Goal: Find specific page/section

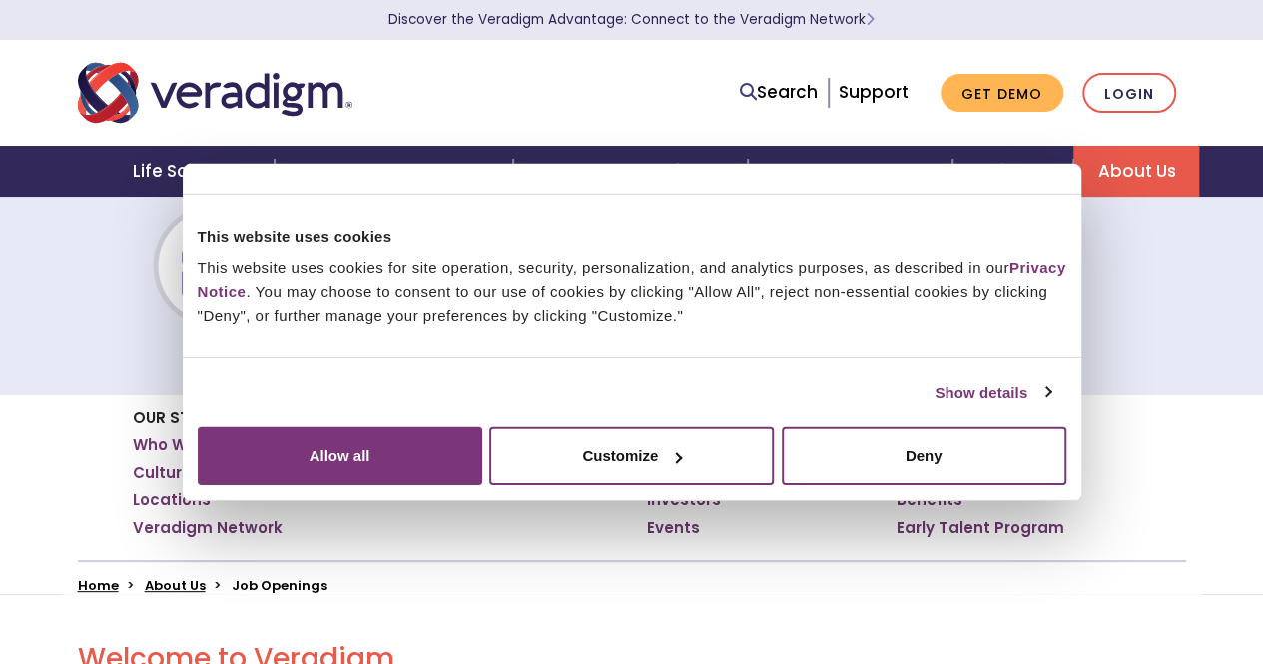
scroll to position [49, 0]
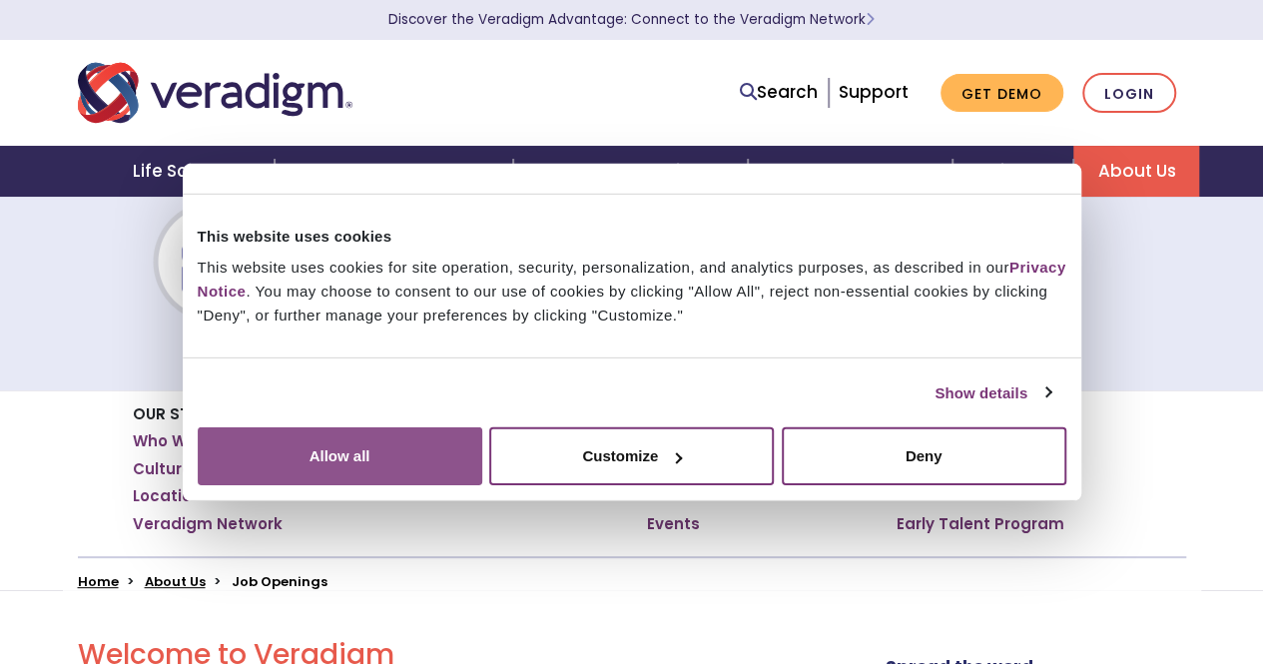
click at [482, 475] on button "Allow all" at bounding box center [340, 456] width 284 height 58
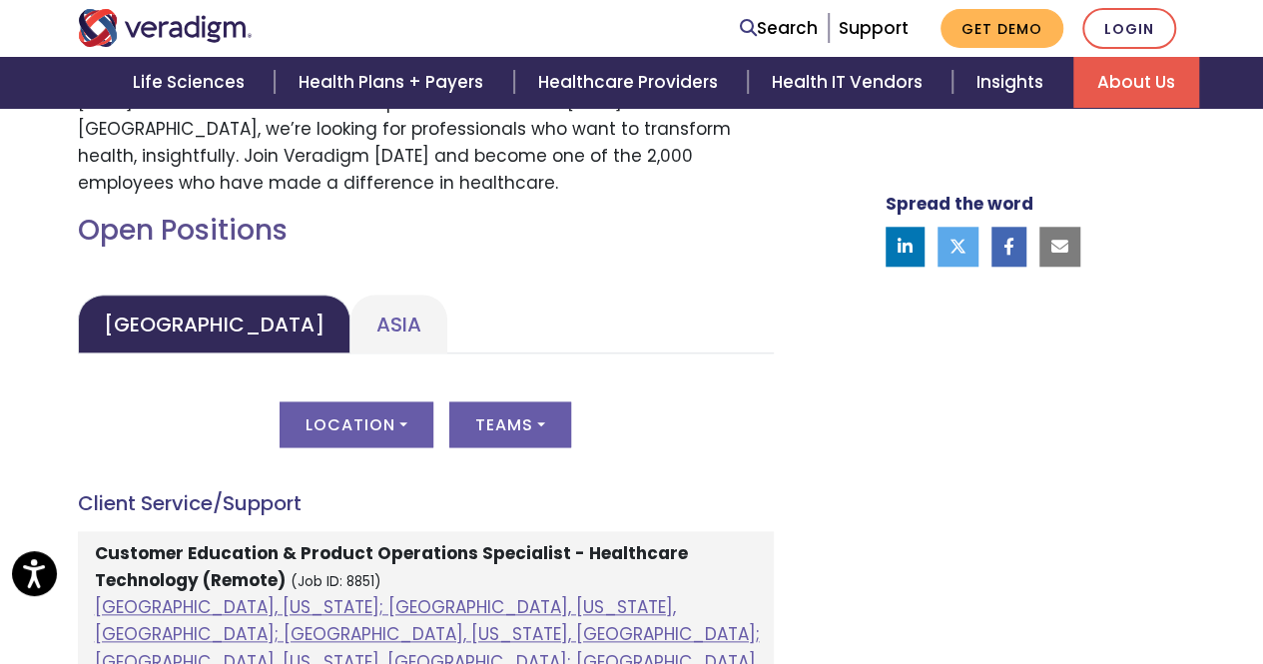
scroll to position [917, 0]
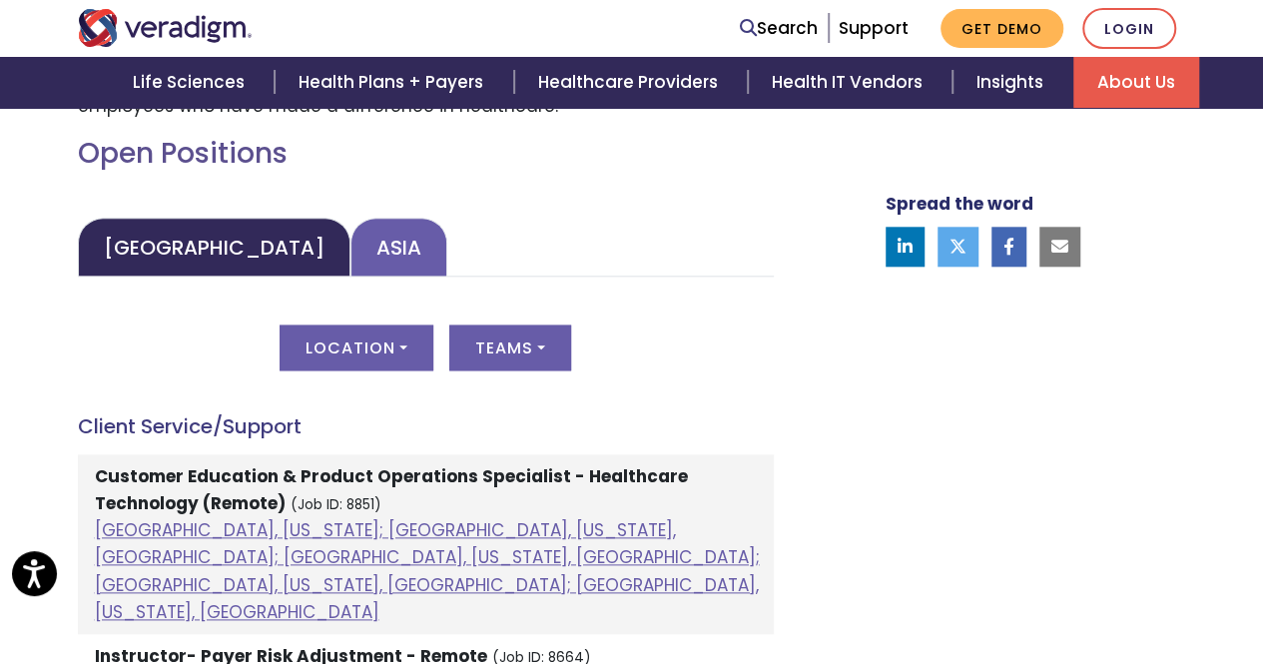
click at [350, 253] on link "Asia" at bounding box center [398, 247] width 97 height 59
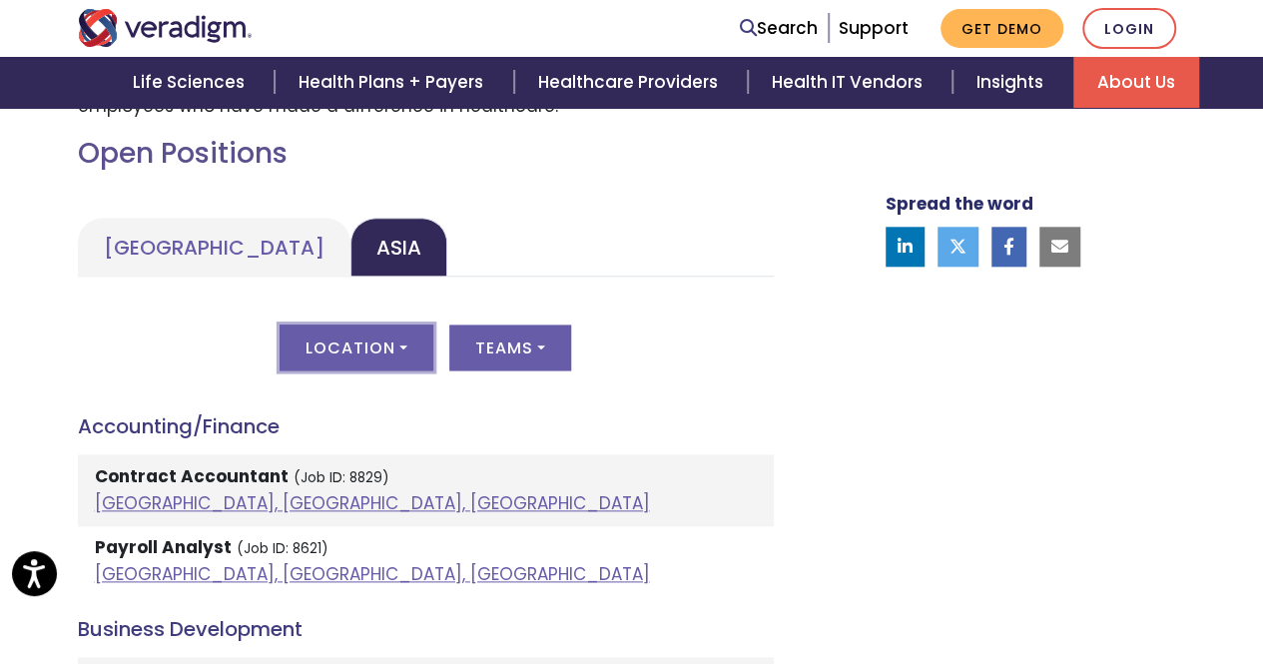
click at [391, 342] on button "Location" at bounding box center [356, 347] width 154 height 46
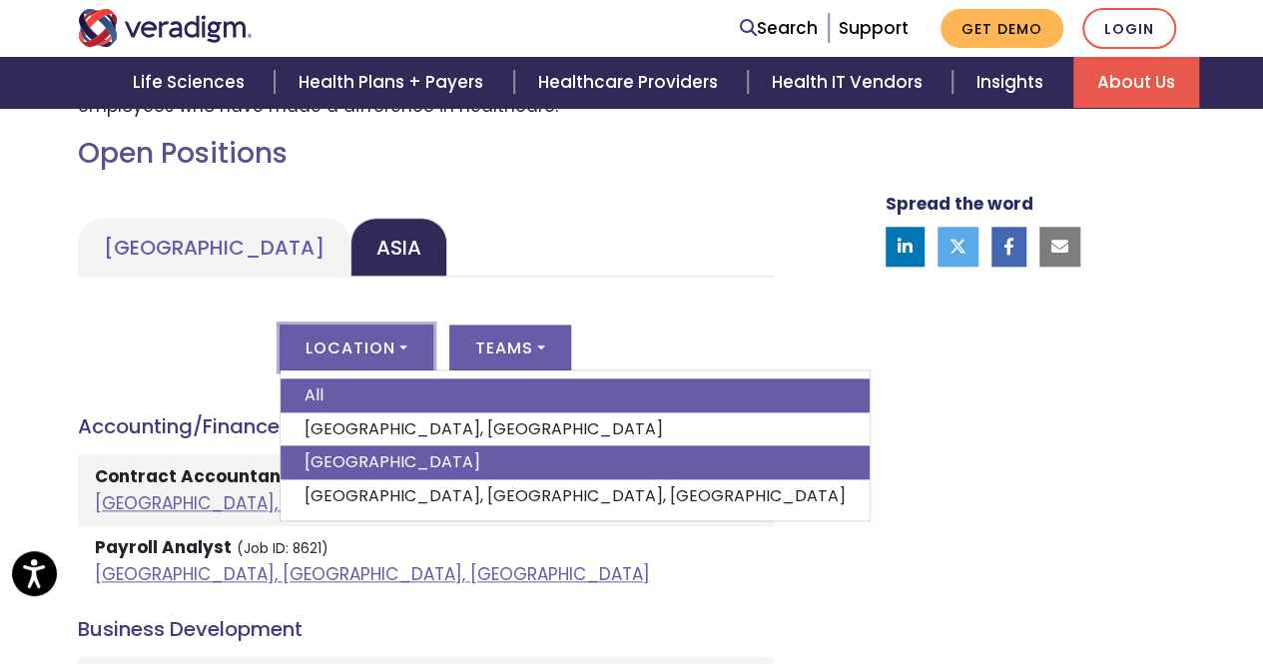
click at [363, 464] on link "[GEOGRAPHIC_DATA]" at bounding box center [574, 462] width 589 height 34
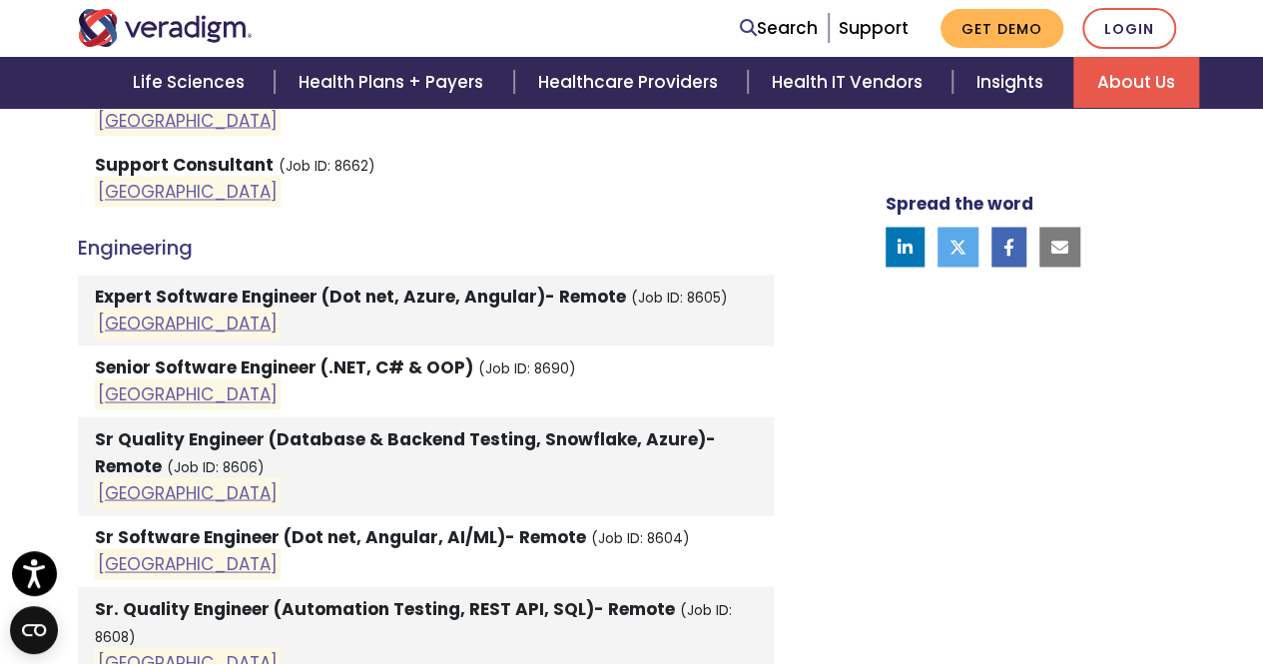
scroll to position [1655, 0]
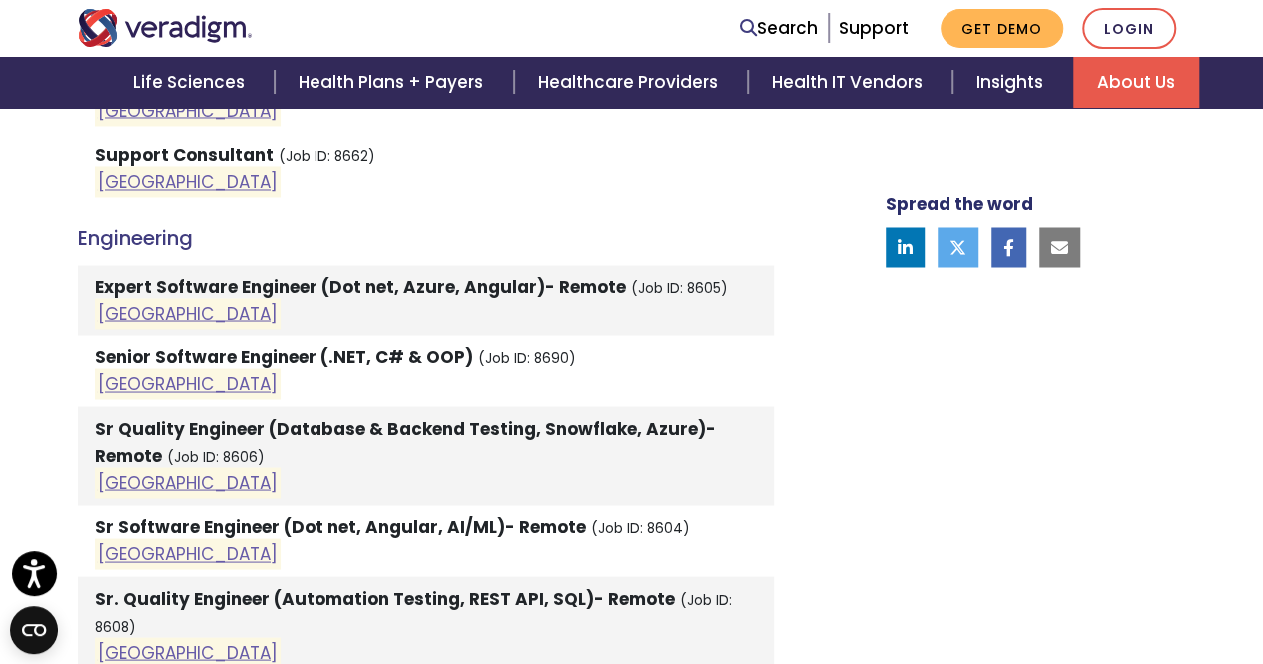
click at [353, 283] on strong "Expert Software Engineer (Dot net, Azure, Angular)- Remote" at bounding box center [360, 285] width 531 height 24
click at [130, 314] on link "[GEOGRAPHIC_DATA]" at bounding box center [188, 312] width 180 height 24
click at [132, 376] on link "[GEOGRAPHIC_DATA]" at bounding box center [188, 384] width 180 height 24
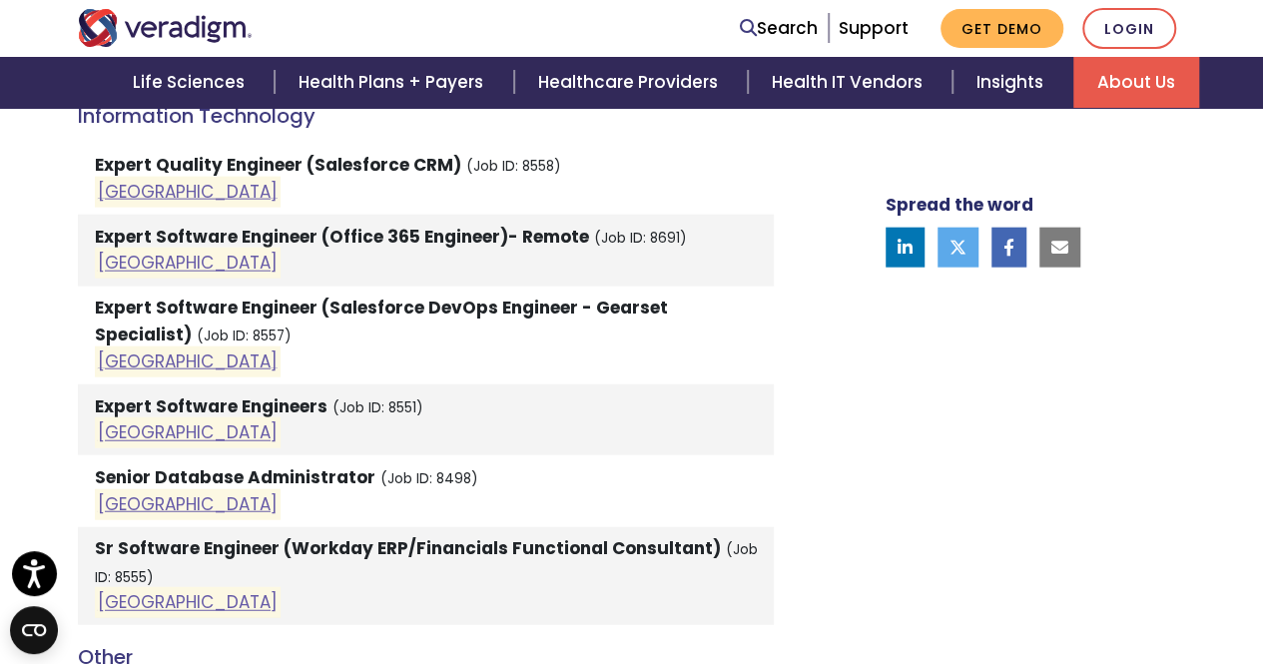
scroll to position [2266, 0]
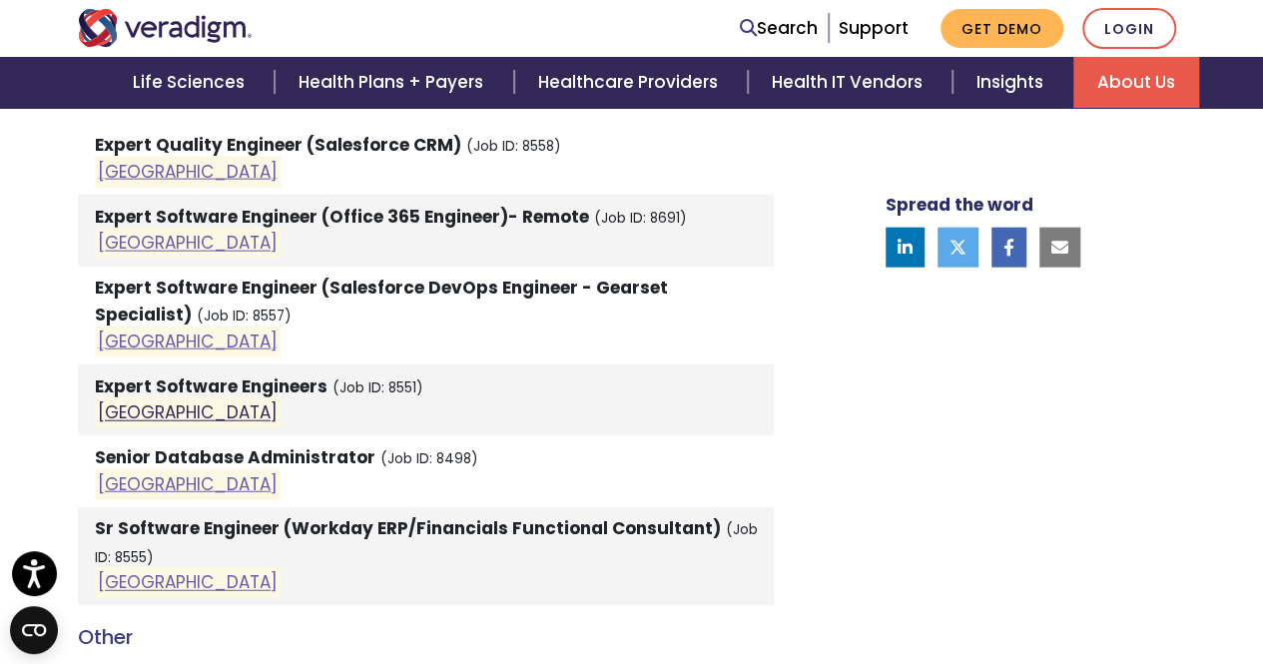
click at [116, 401] on link "[GEOGRAPHIC_DATA]" at bounding box center [188, 413] width 180 height 24
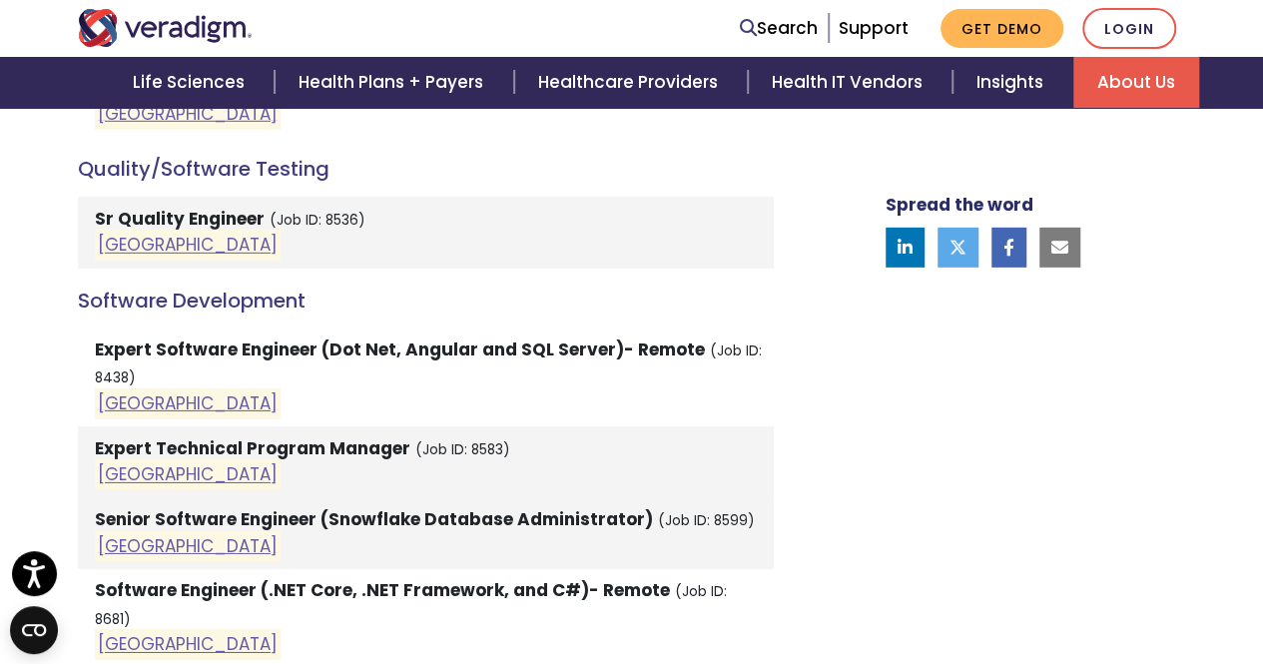
scroll to position [2941, 0]
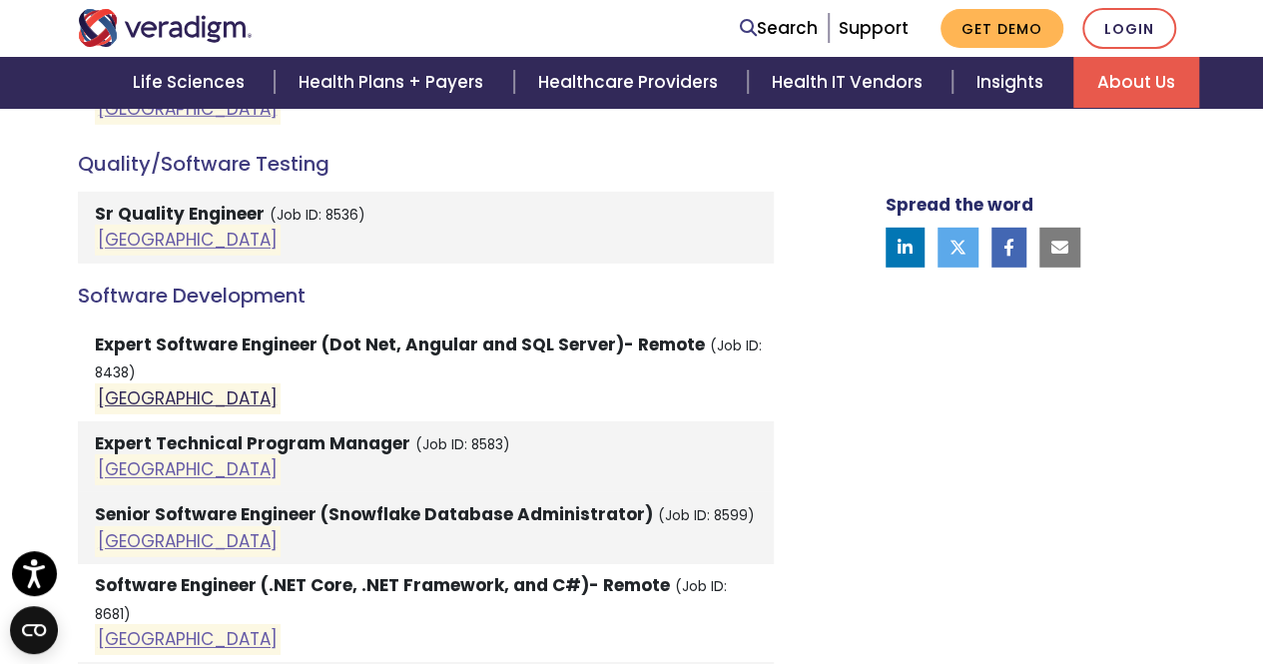
click at [104, 386] on link "[GEOGRAPHIC_DATA]" at bounding box center [188, 398] width 180 height 24
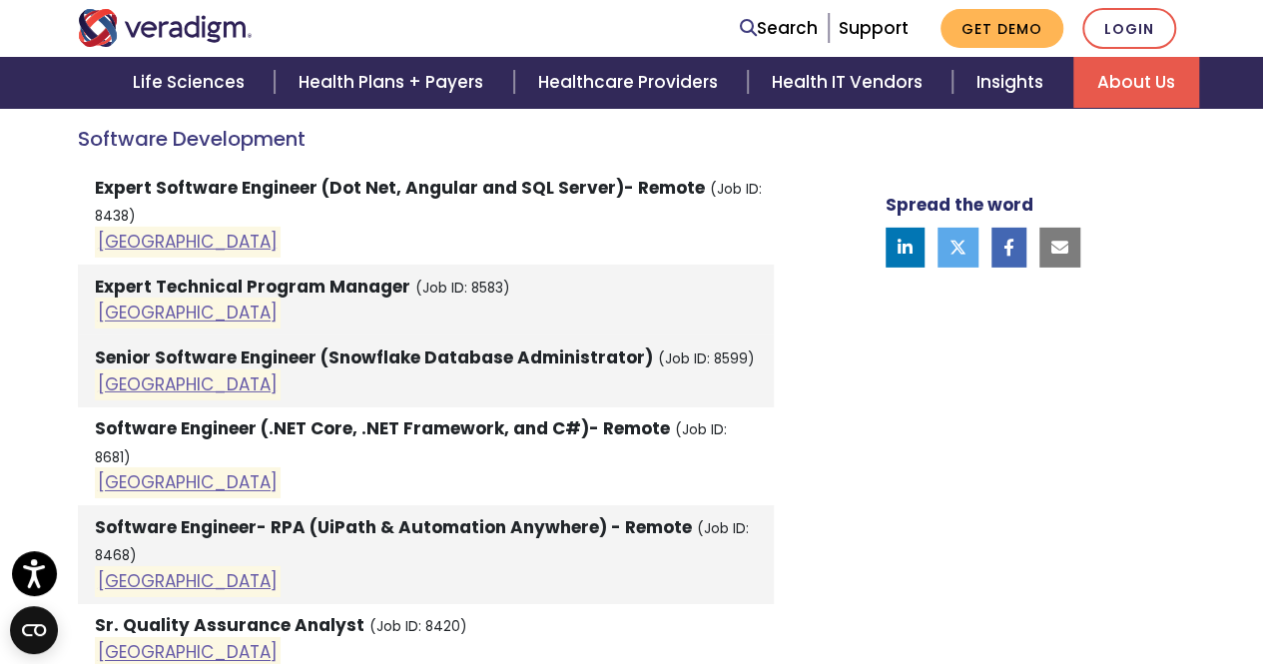
scroll to position [3102, 0]
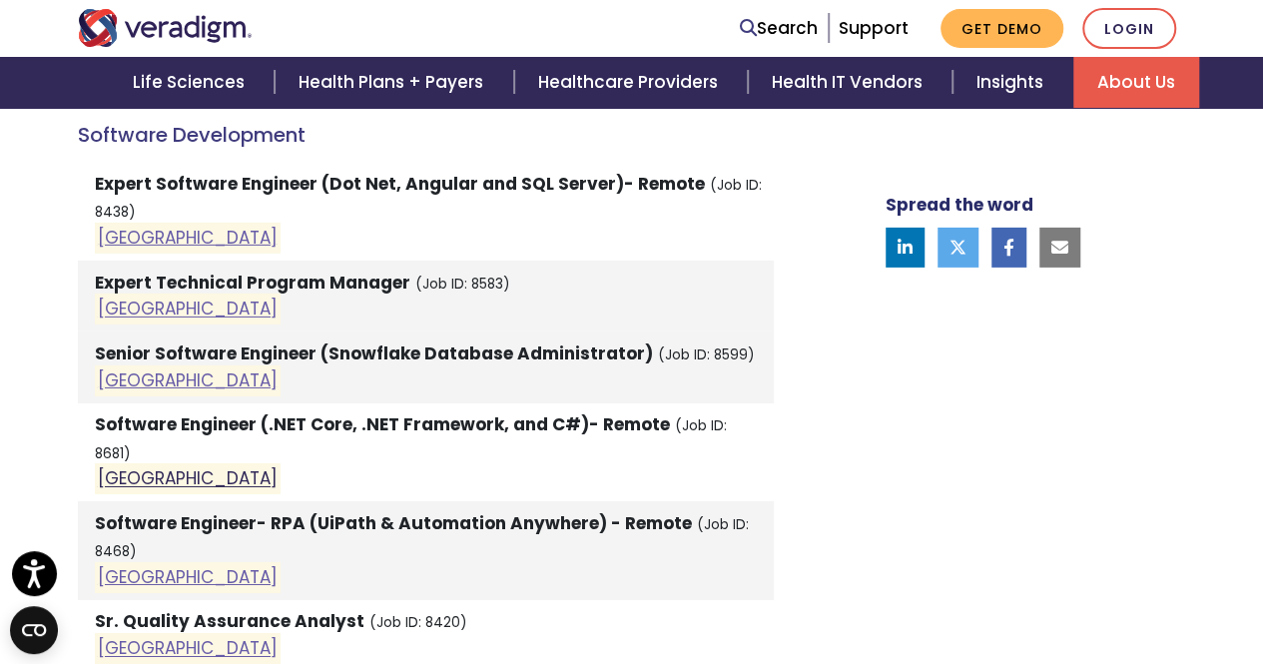
click at [120, 467] on link "[GEOGRAPHIC_DATA]" at bounding box center [188, 479] width 180 height 24
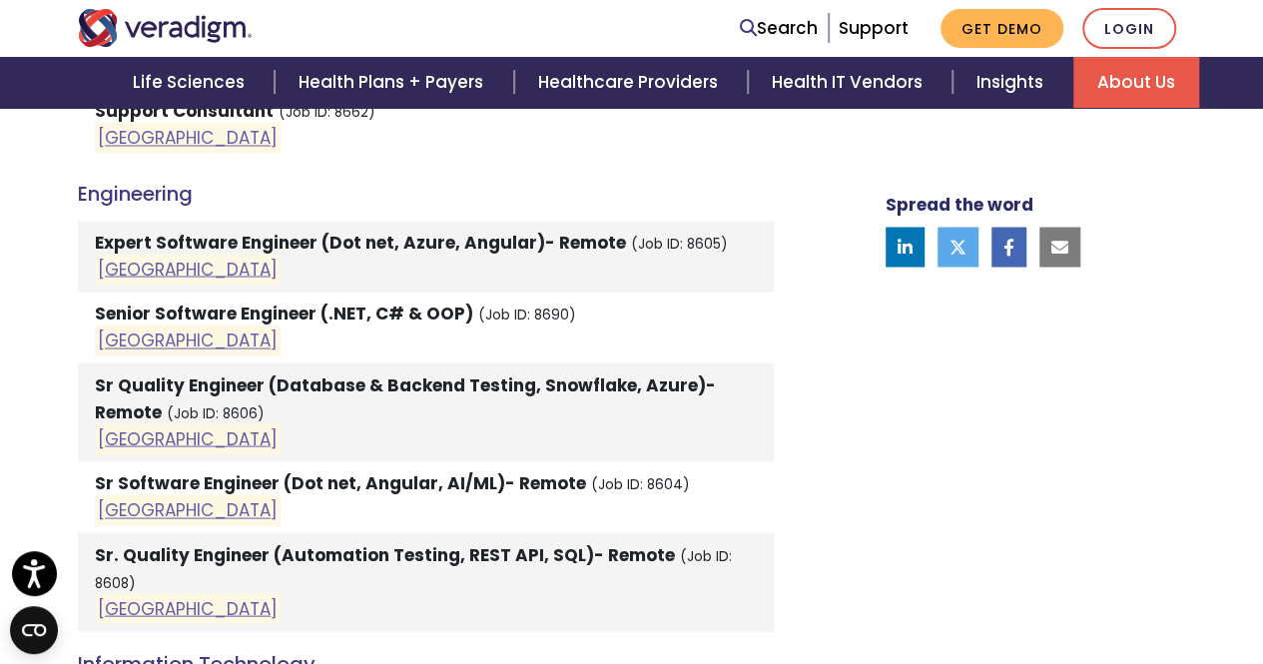
scroll to position [1685, 0]
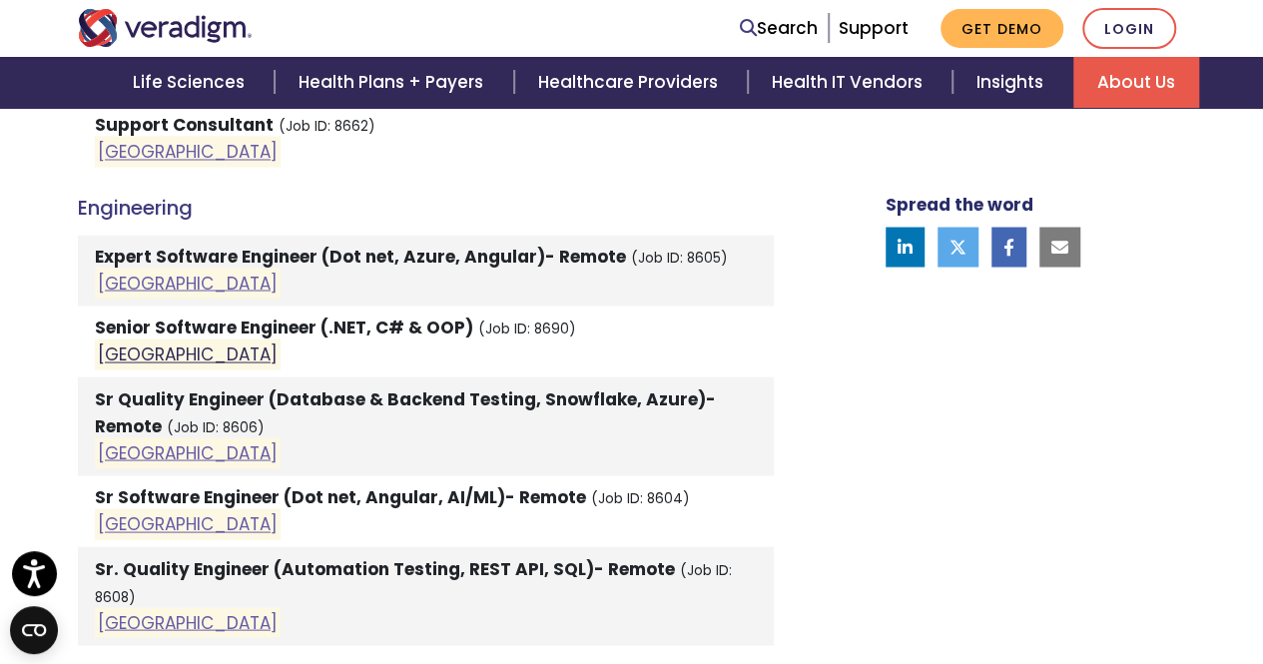
click at [118, 342] on link "[GEOGRAPHIC_DATA]" at bounding box center [188, 354] width 180 height 24
click at [116, 279] on link "[GEOGRAPHIC_DATA]" at bounding box center [188, 282] width 180 height 24
